Goal: Navigation & Orientation: Find specific page/section

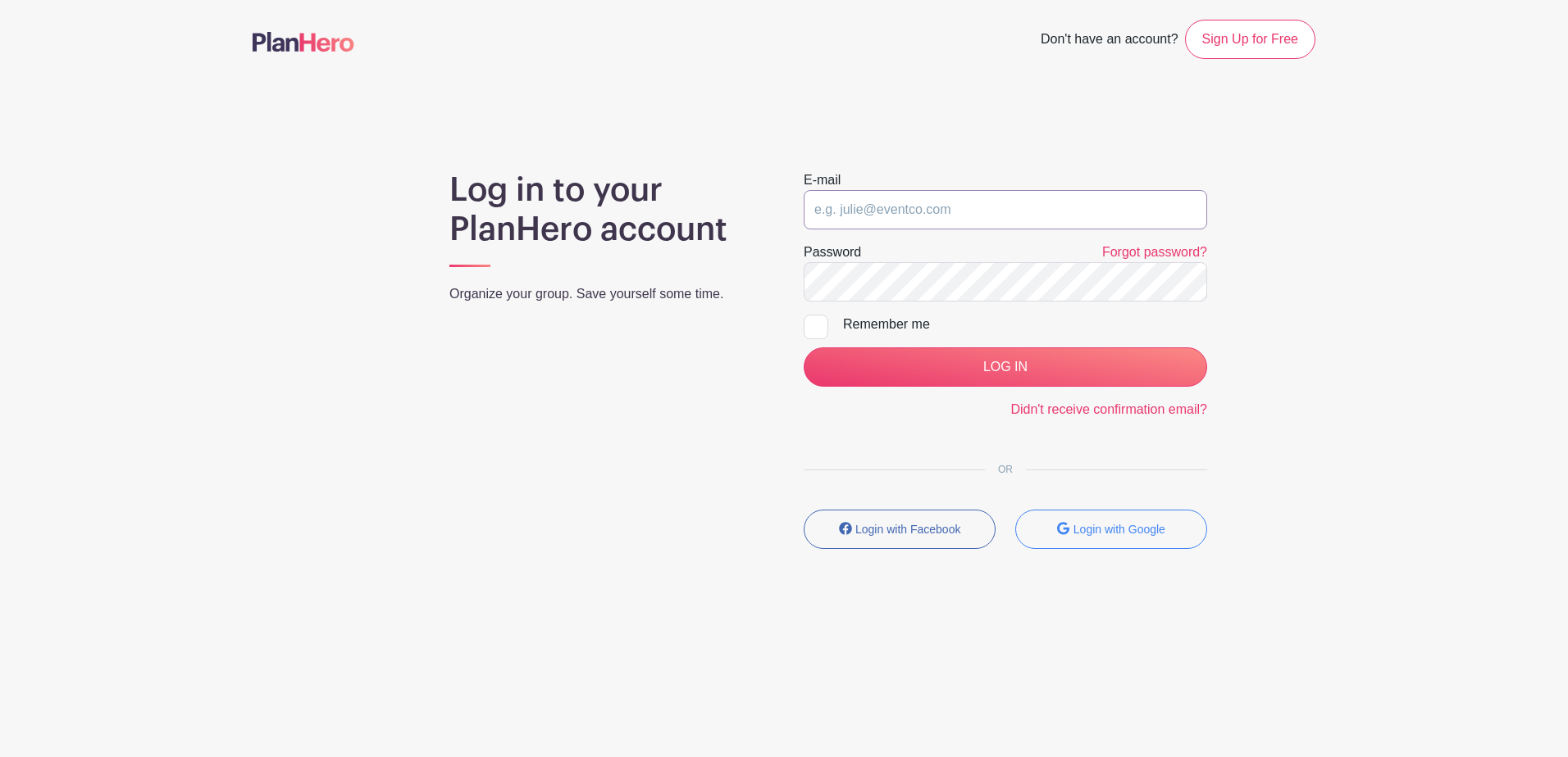
click at [862, 198] on input "email" at bounding box center [1005, 210] width 404 height 40
type input "Briana@unioncountysavings.com"
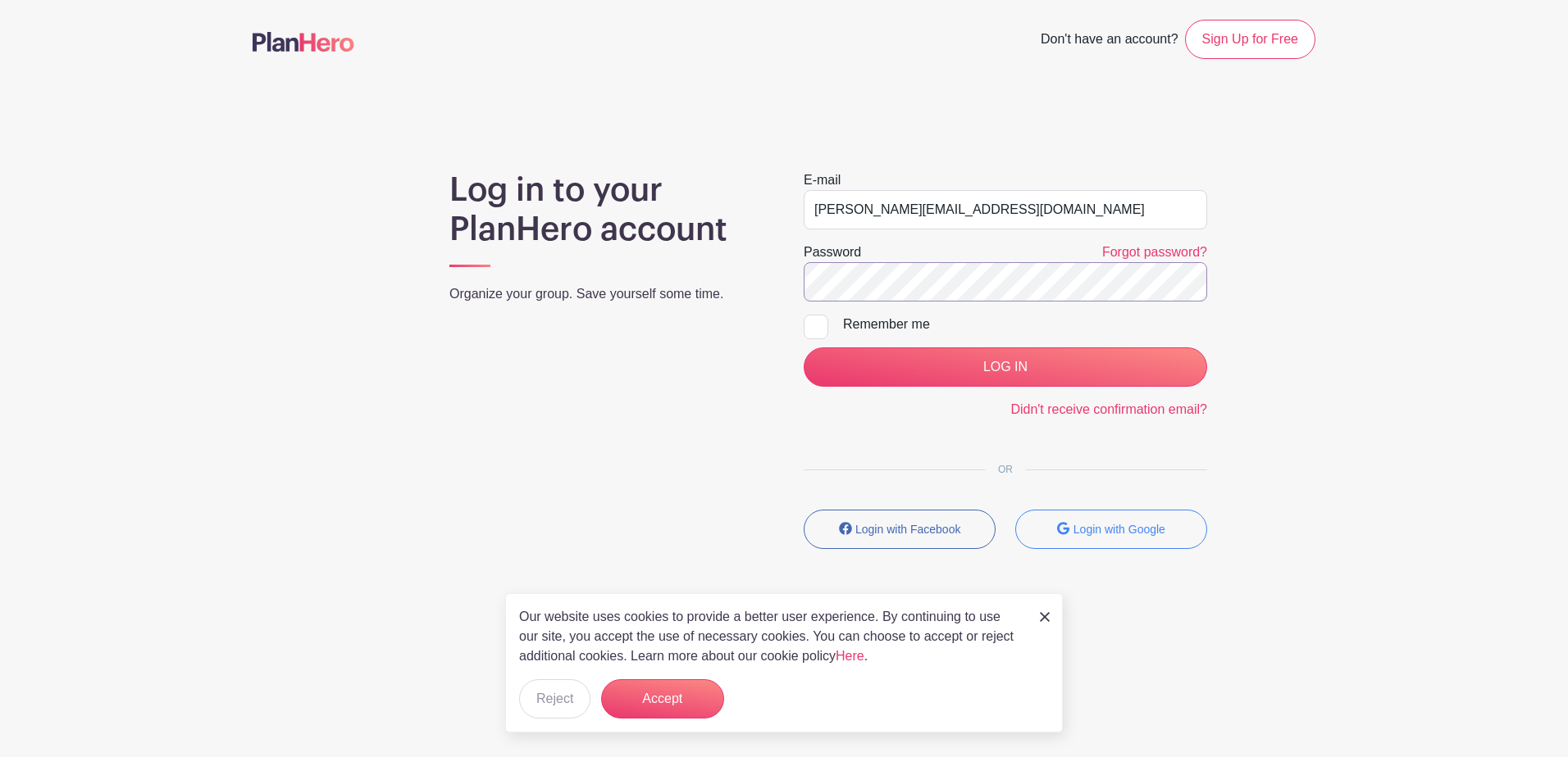
click at [803, 347] on input "LOG IN" at bounding box center [1005, 366] width 404 height 40
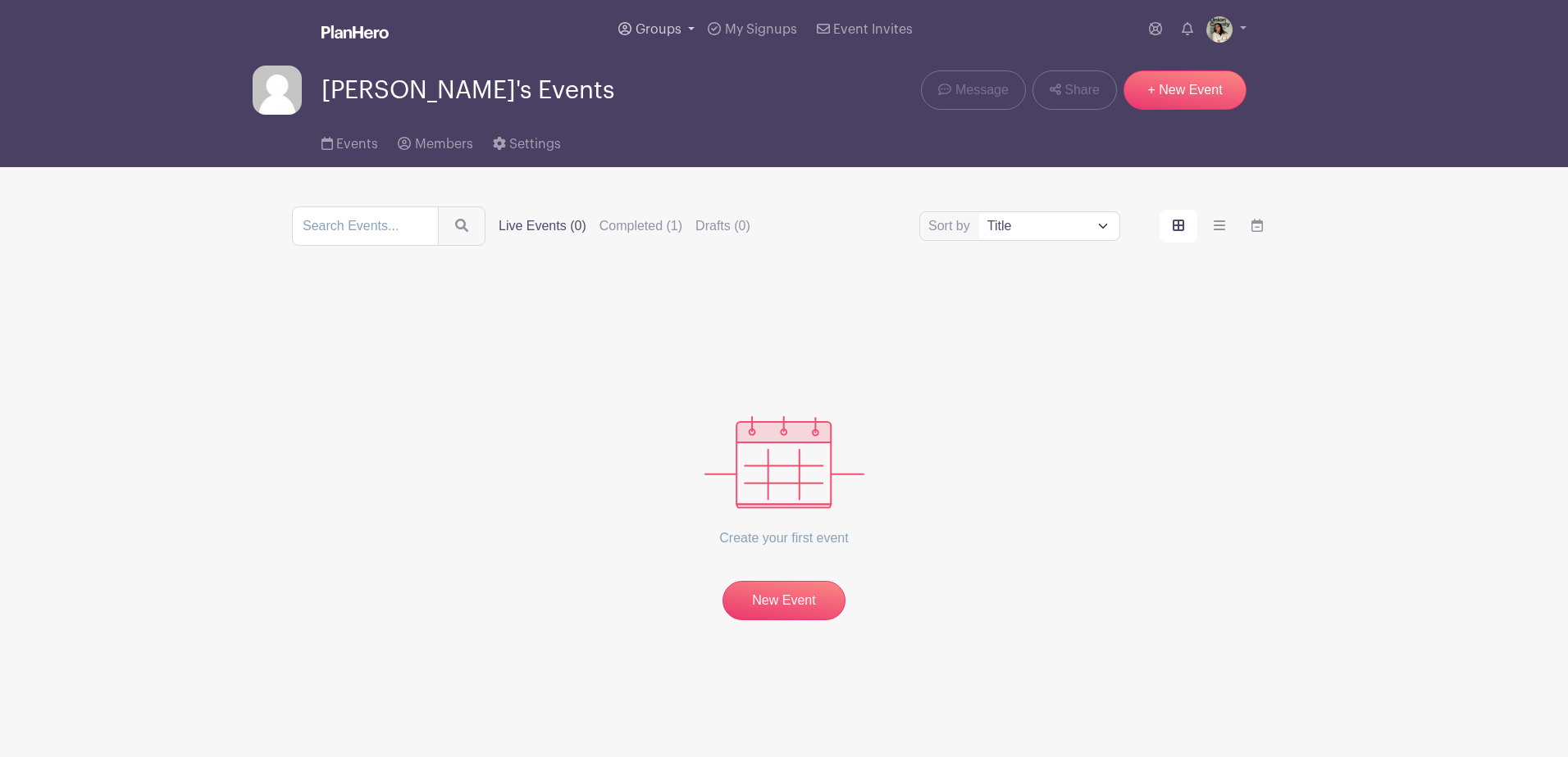
click at [669, 48] on link "Groups" at bounding box center [656, 30] width 90 height 59
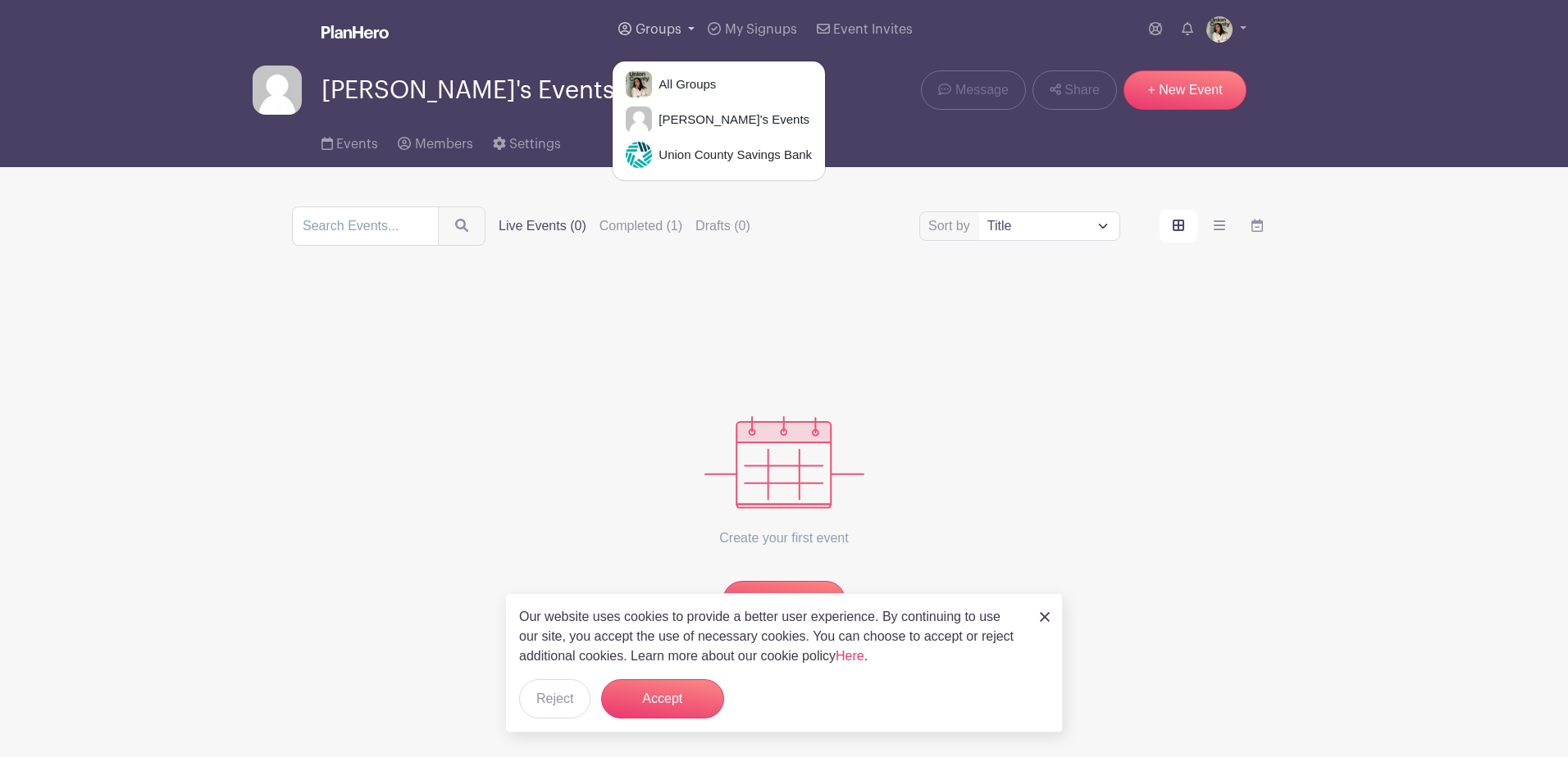
click at [668, 24] on span "Groups" at bounding box center [658, 30] width 46 height 13
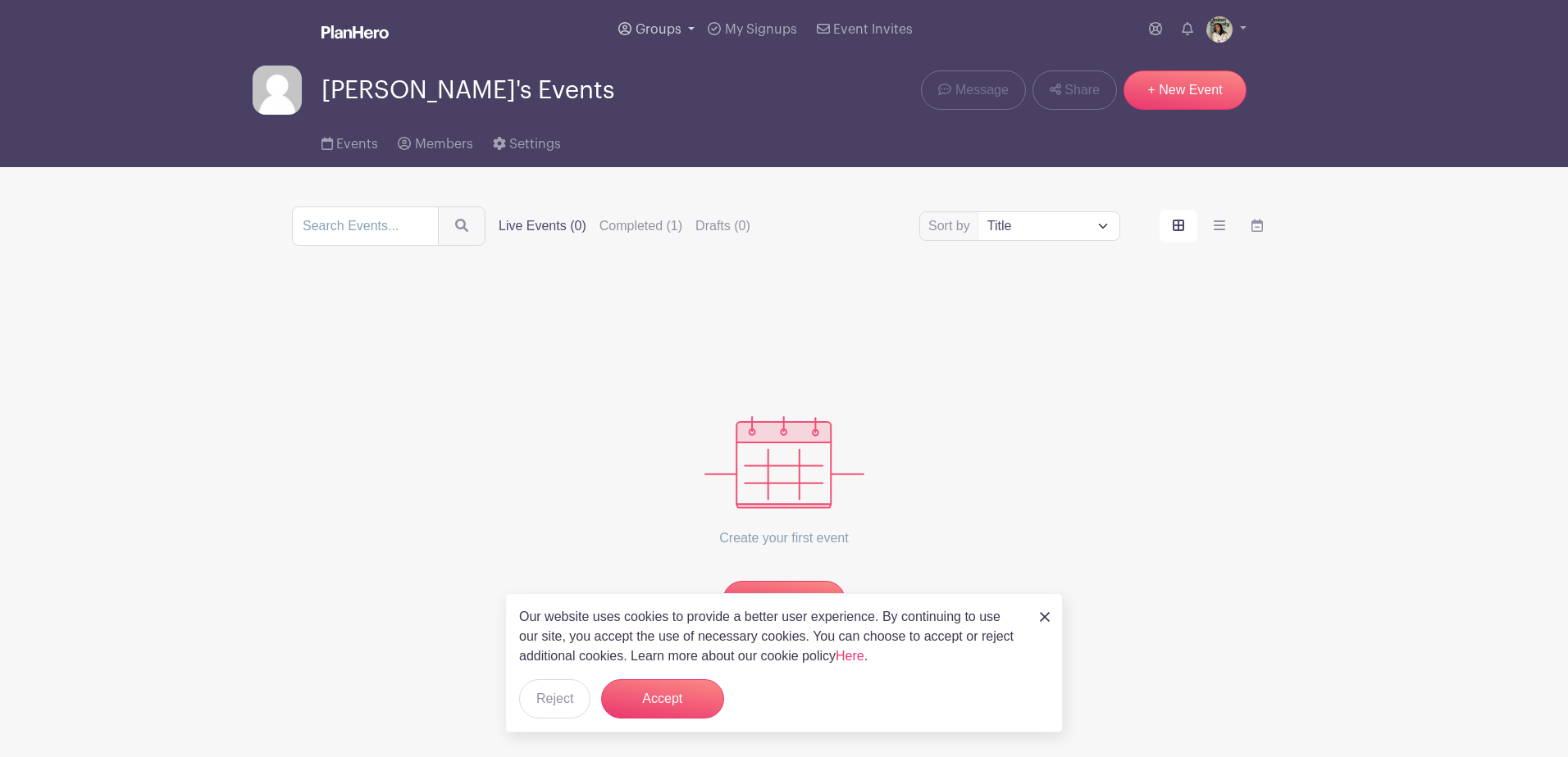
click at [668, 24] on span "Groups" at bounding box center [658, 30] width 46 height 13
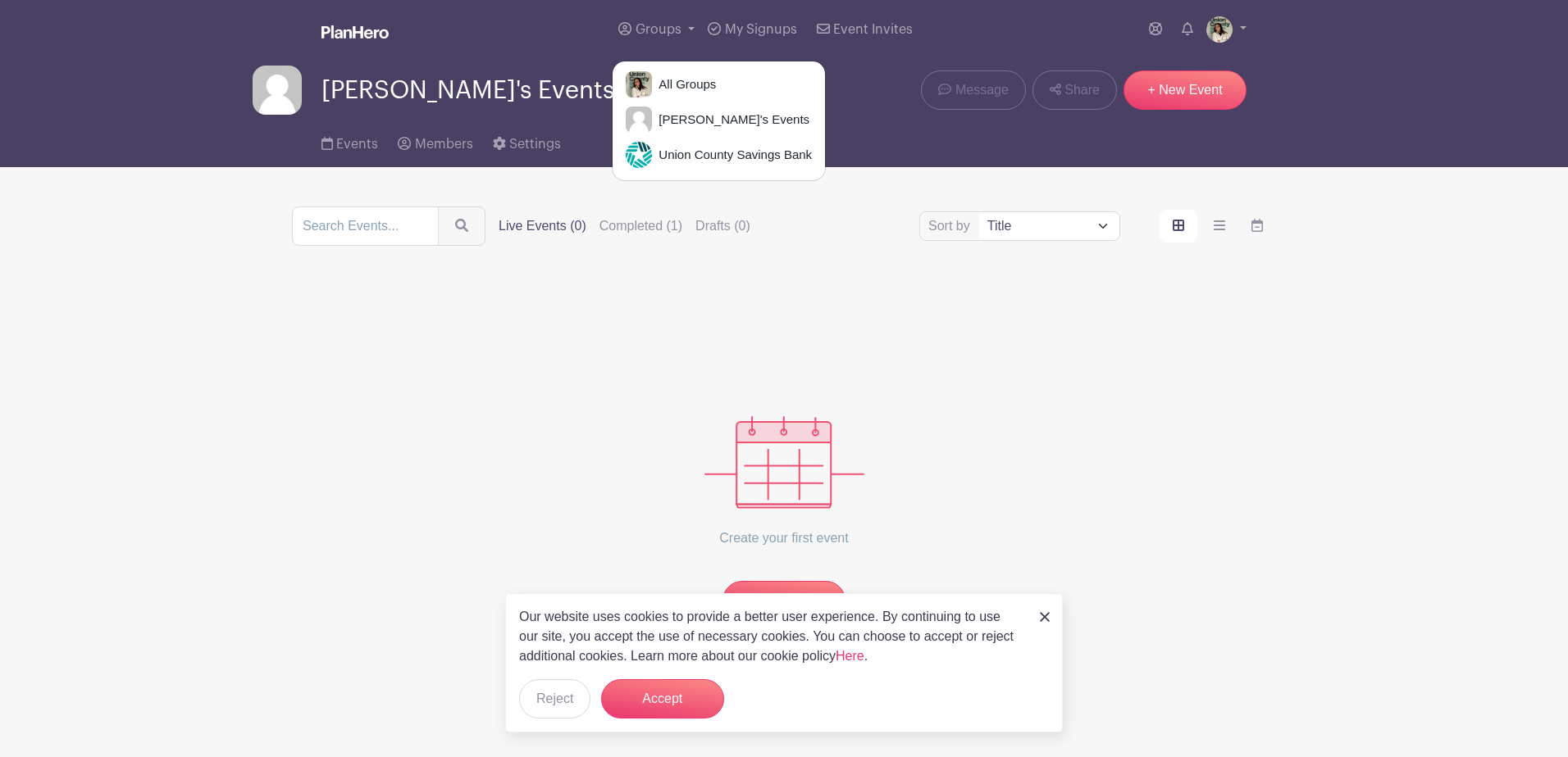
click at [669, 137] on div "All Groups [PERSON_NAME]'s Events Union County Savings Bank" at bounding box center [718, 121] width 214 height 121
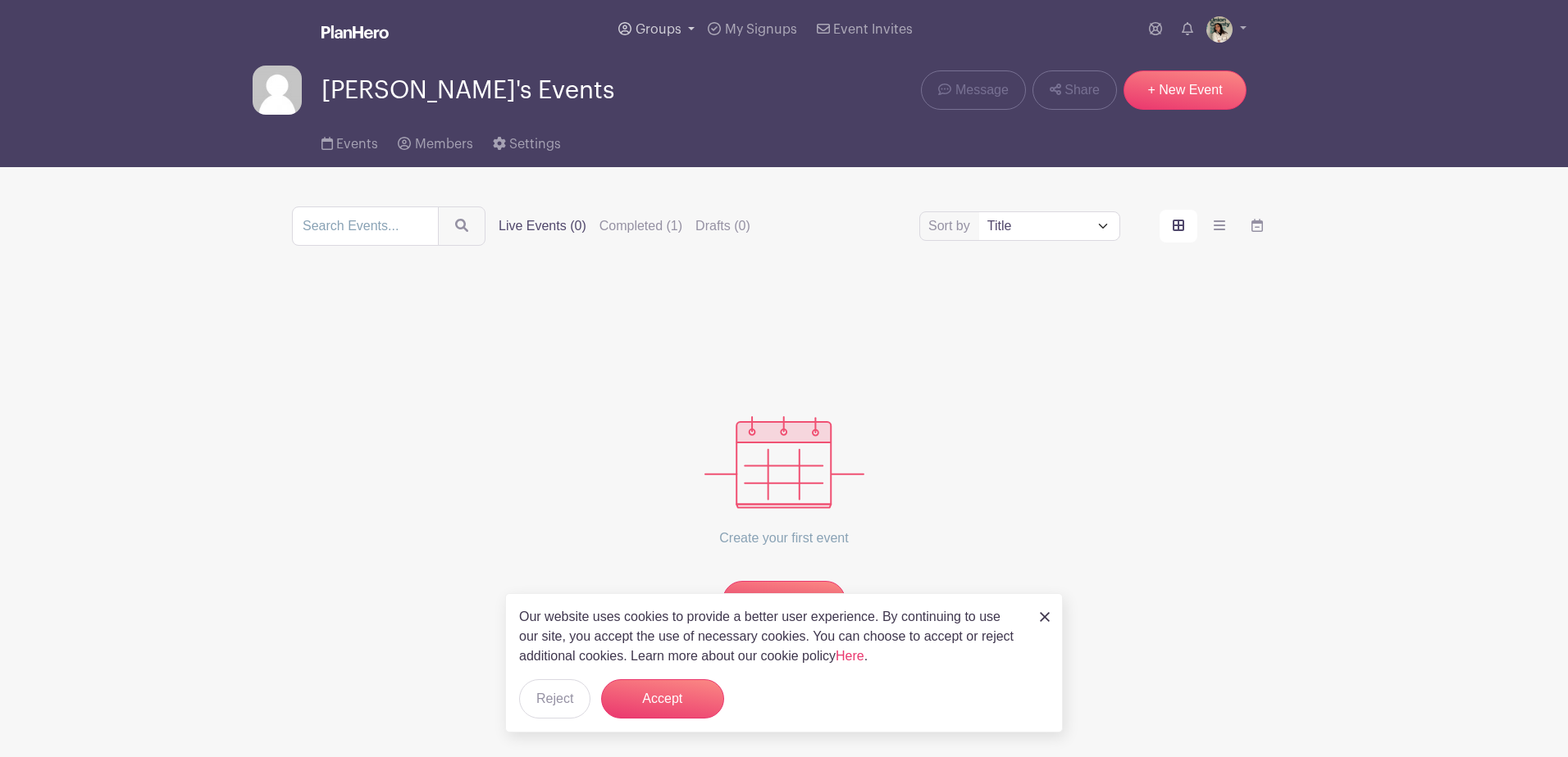
click at [673, 24] on span "Groups" at bounding box center [658, 30] width 46 height 13
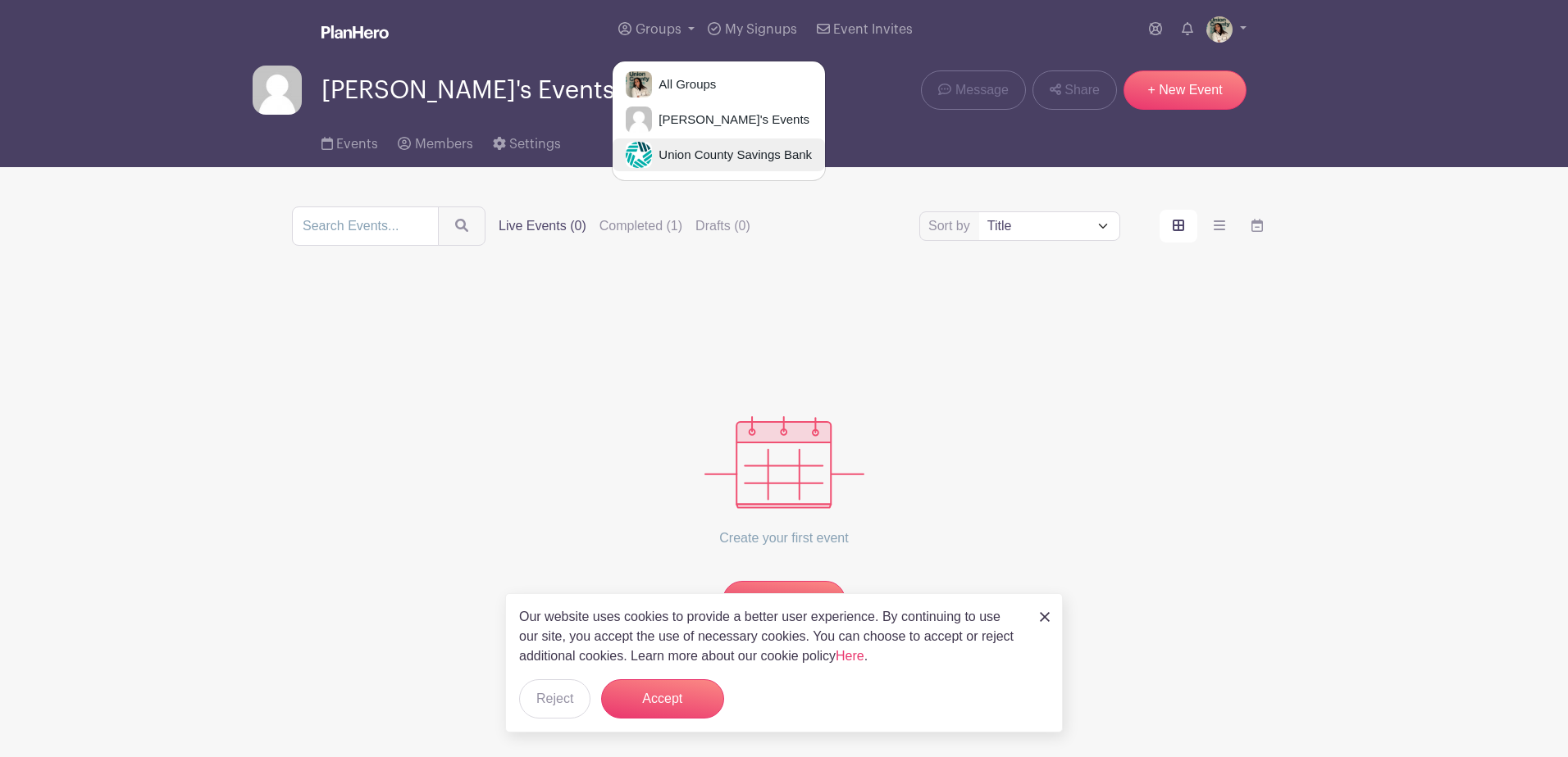
click at [674, 144] on link "Union County Savings Bank" at bounding box center [718, 155] width 212 height 33
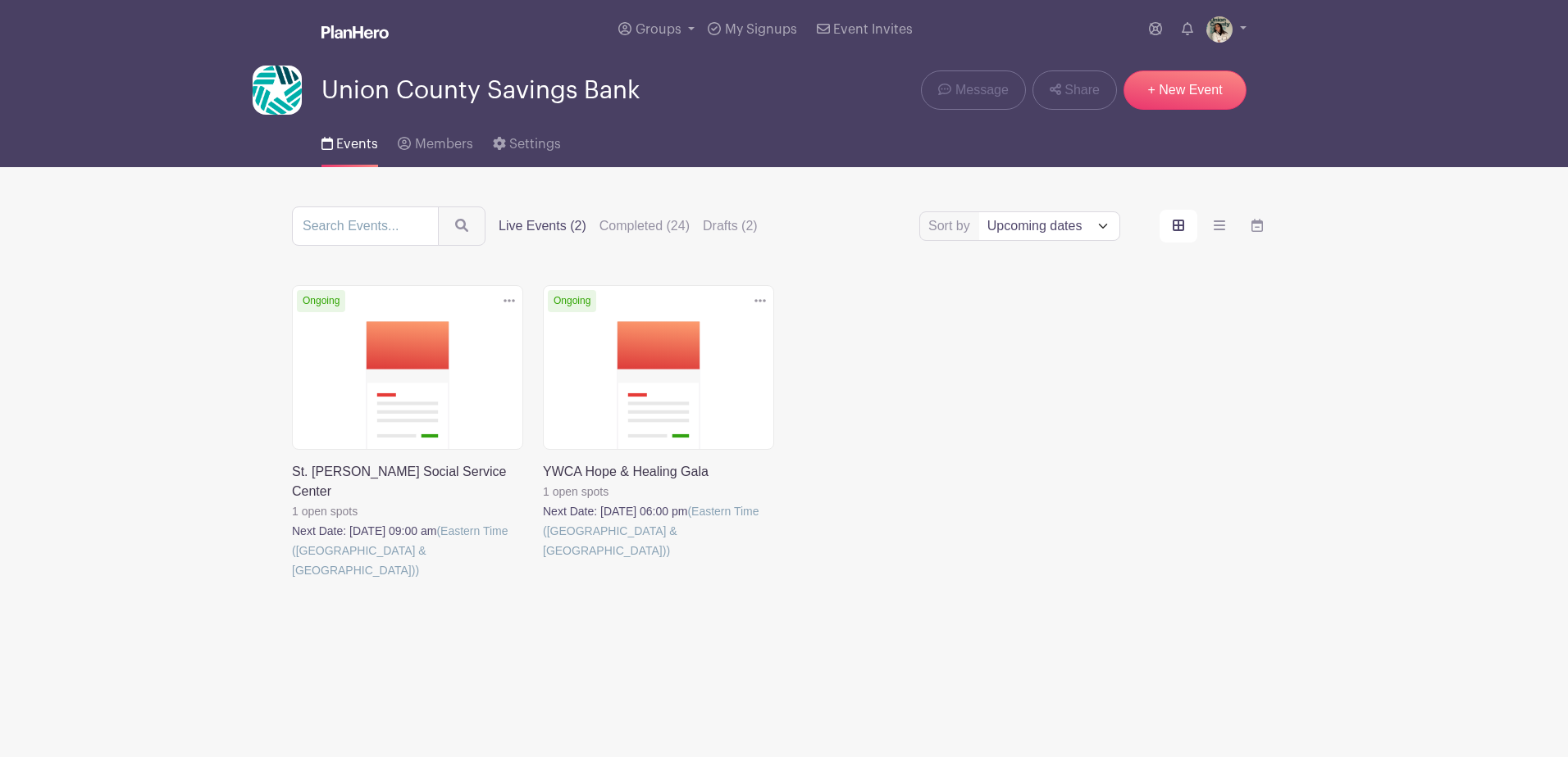
click at [292, 581] on link at bounding box center [292, 581] width 0 height 0
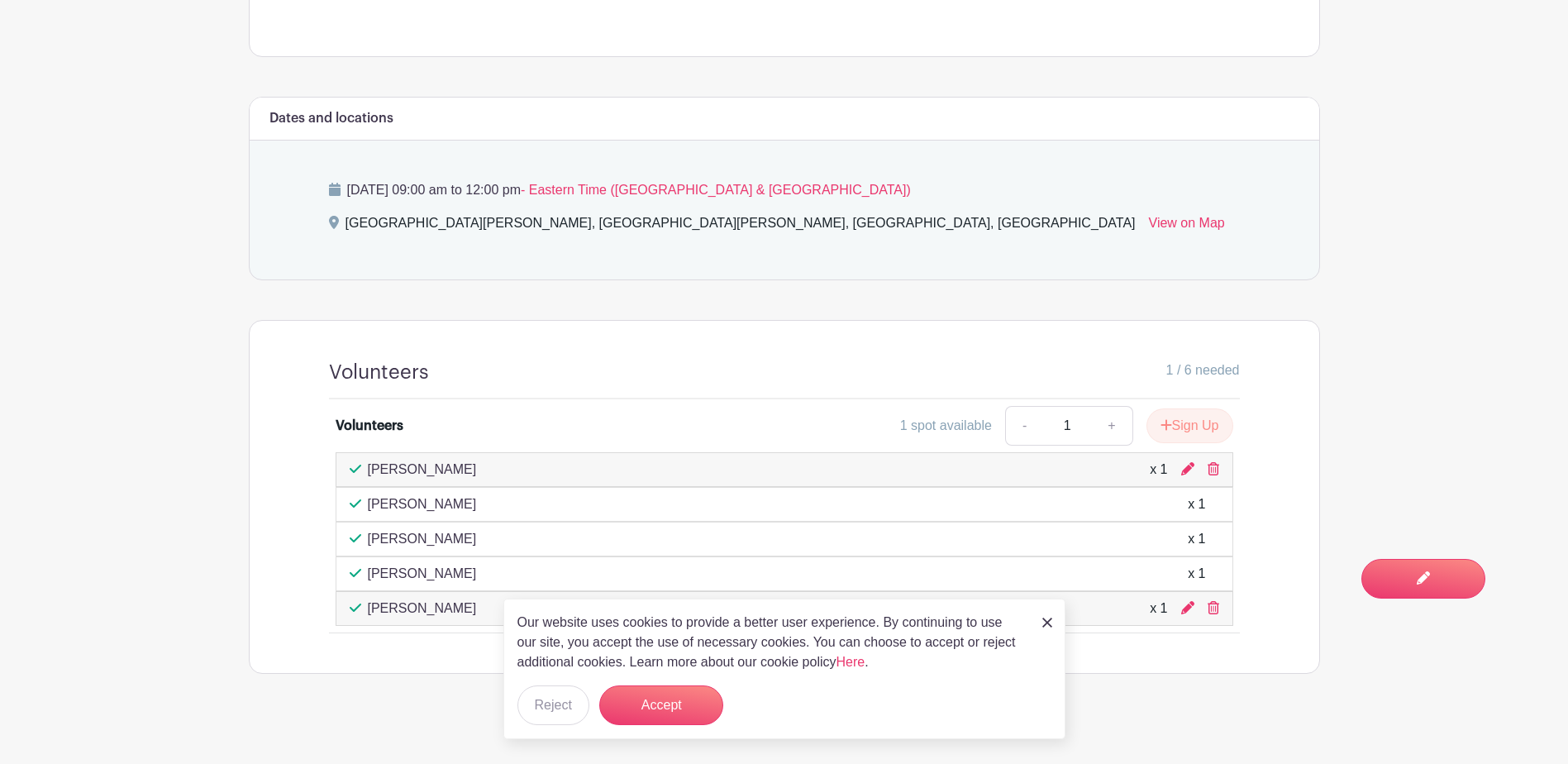
scroll to position [678, 0]
